Goal: Information Seeking & Learning: Learn about a topic

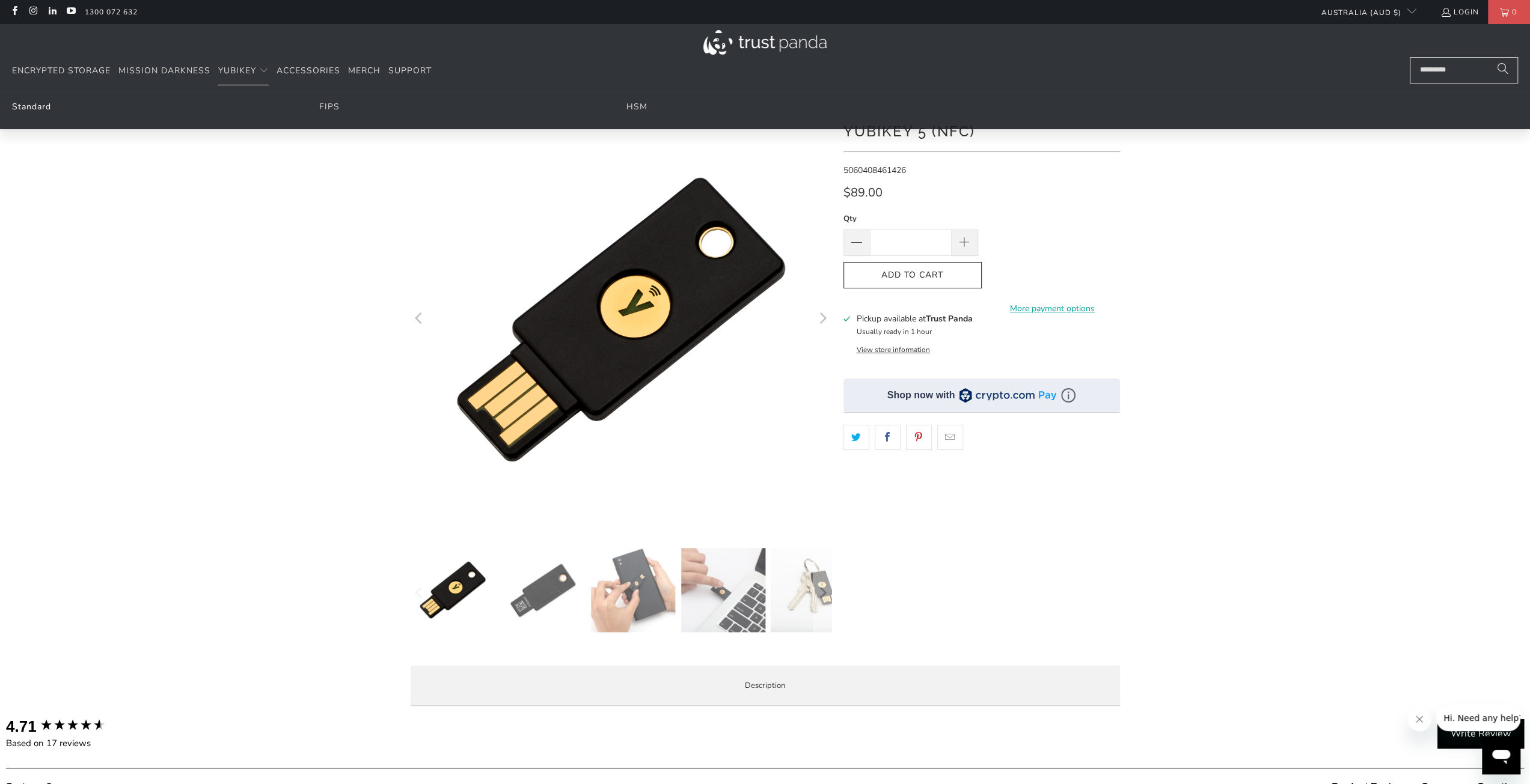
click at [24, 102] on link "Standard" at bounding box center [31, 107] width 39 height 12
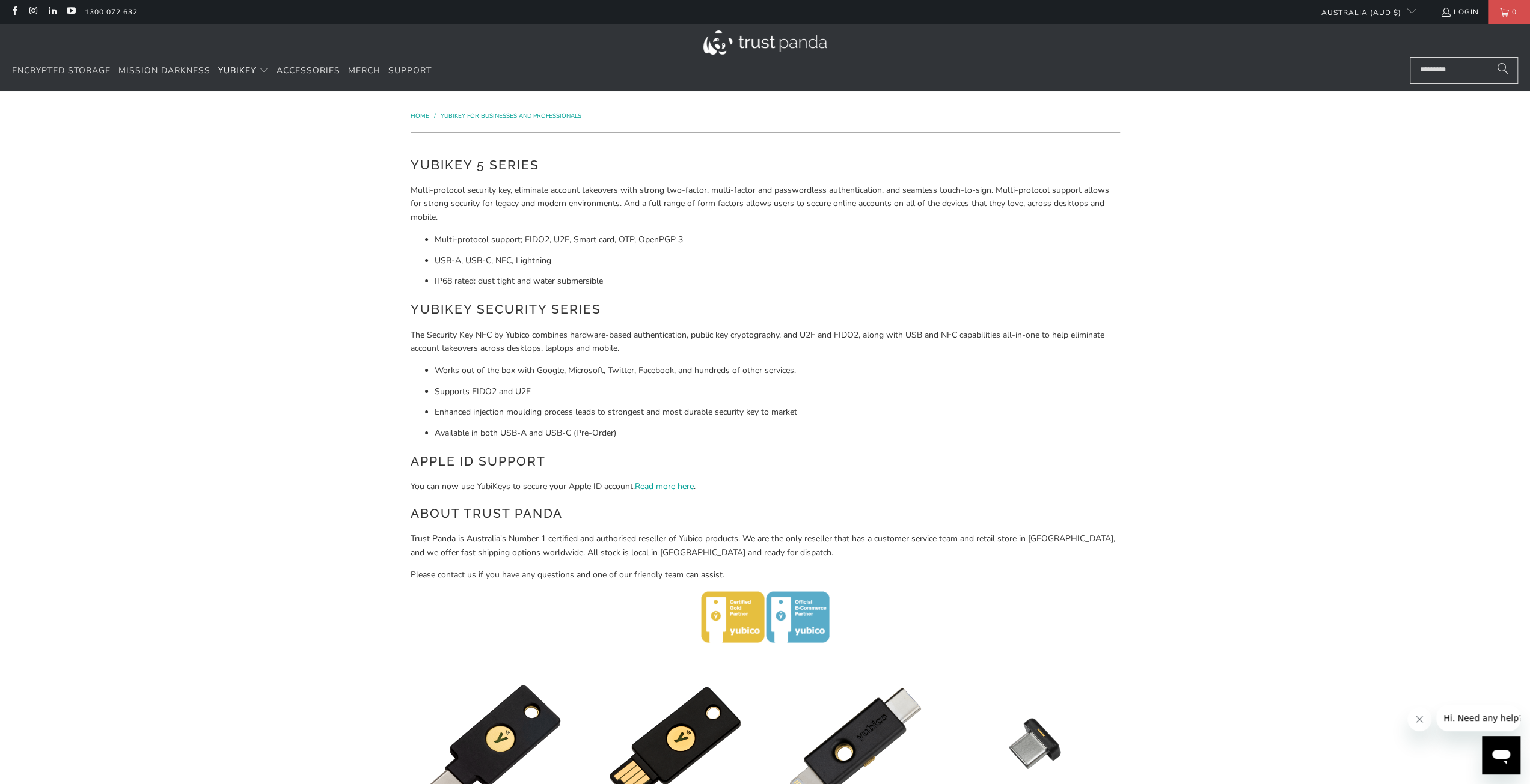
click at [770, 371] on li "Works out of the box with Google, Microsoft, Twitter, Facebook, and hundreds of…" at bounding box center [777, 371] width 685 height 13
click at [836, 384] on ul "Works out of the box with Google, Microsoft, Twitter, Facebook, and hundreds of…" at bounding box center [765, 402] width 710 height 75
